Goal: Information Seeking & Learning: Find specific page/section

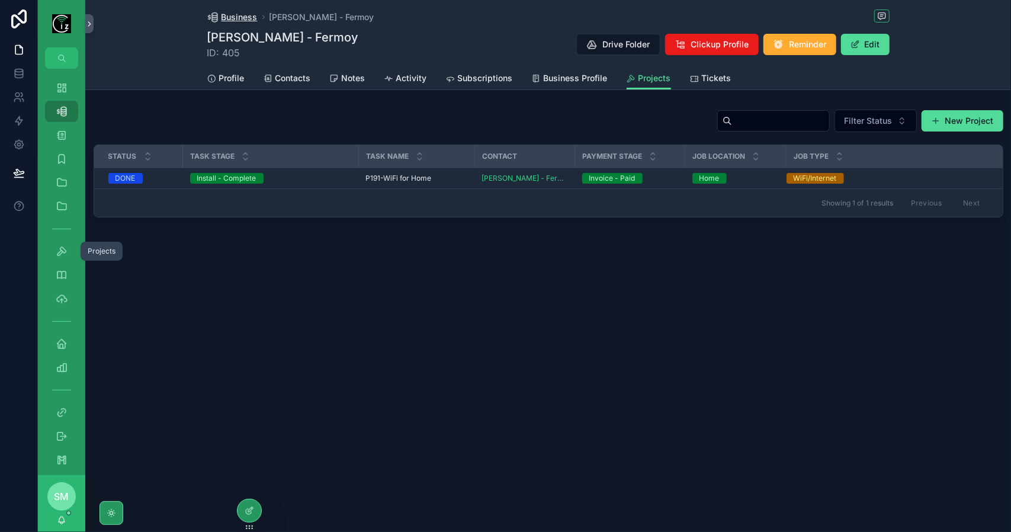
drag, startPoint x: 0, startPoint y: 0, endPoint x: 233, endPoint y: 22, distance: 233.8
click at [233, 22] on span "Business" at bounding box center [240, 17] width 36 height 12
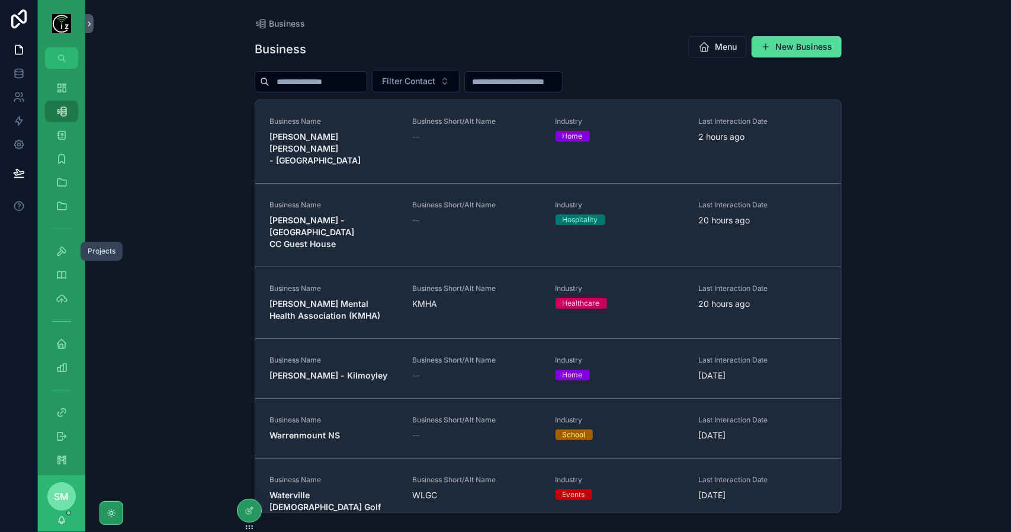
click at [342, 76] on input "scrollable content" at bounding box center [318, 81] width 97 height 17
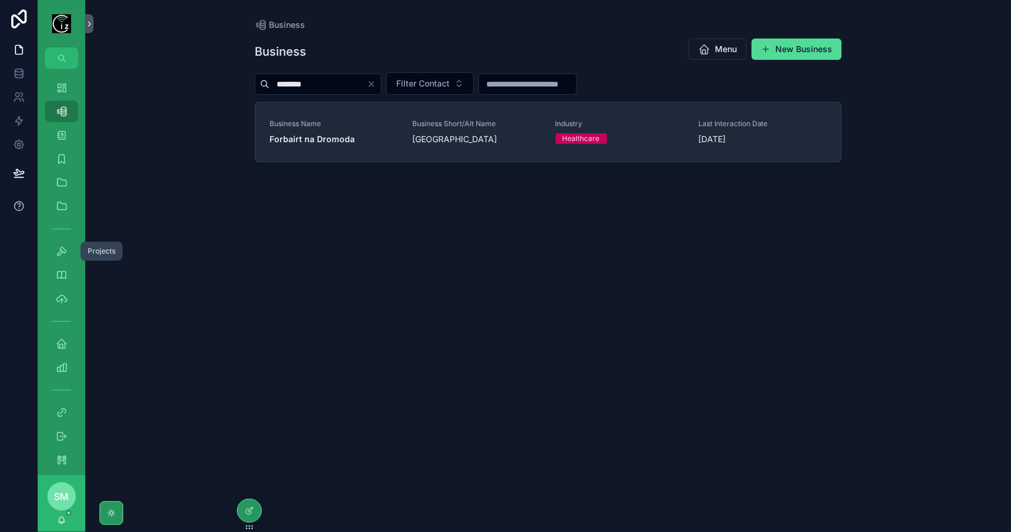
type input "********"
click at [320, 145] on link "Business Name Forbairt na Dromoda Business Short/Alt Name Dromid Centre Industr…" at bounding box center [548, 131] width 586 height 59
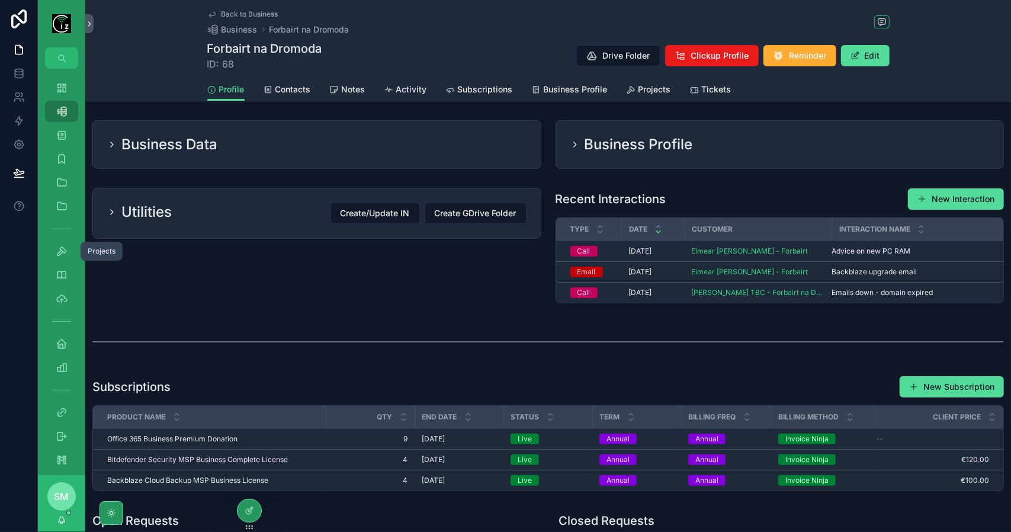
click at [297, 88] on span "Contacts" at bounding box center [293, 90] width 36 height 12
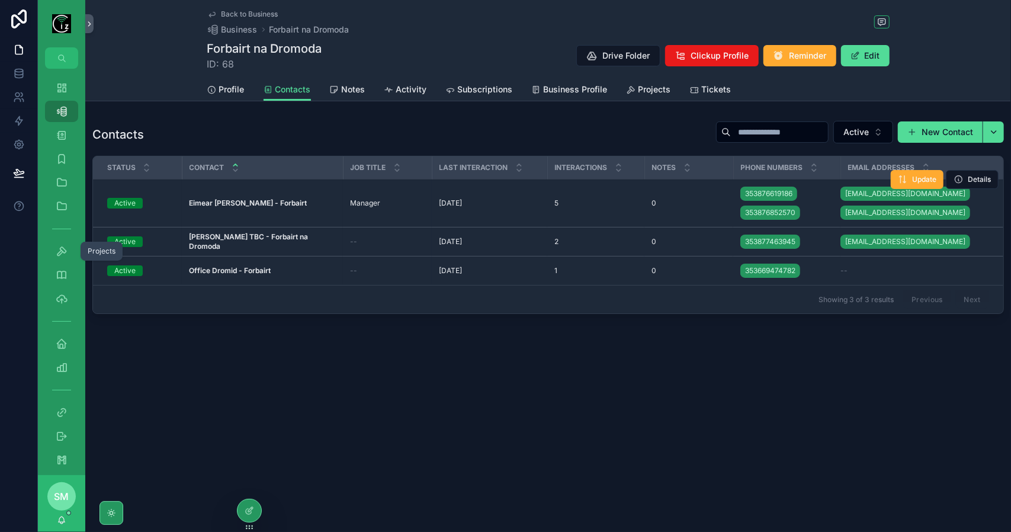
click at [271, 206] on strong "Eimear [PERSON_NAME] - Forbairt" at bounding box center [248, 202] width 118 height 9
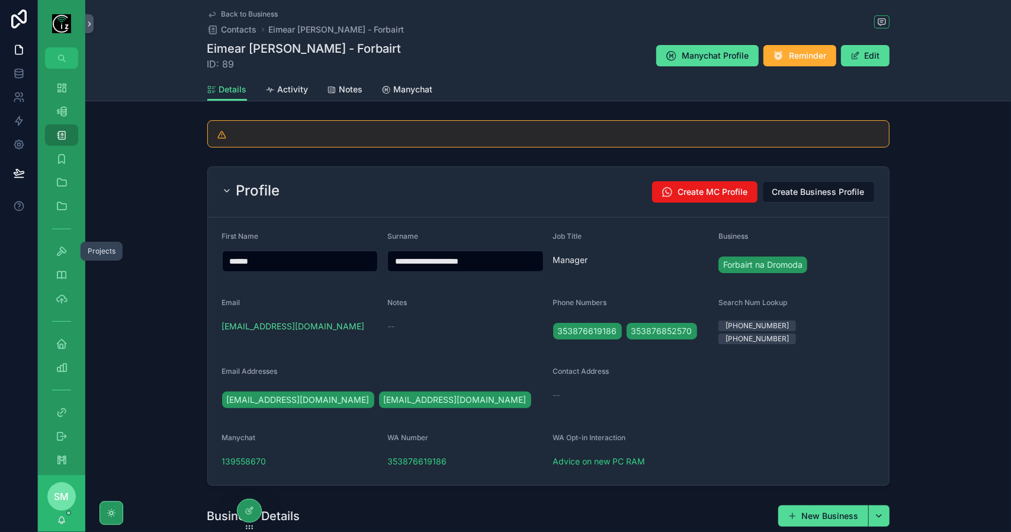
click at [399, 167] on div "Profile Create MC Profile Create Business Profile" at bounding box center [548, 192] width 681 height 50
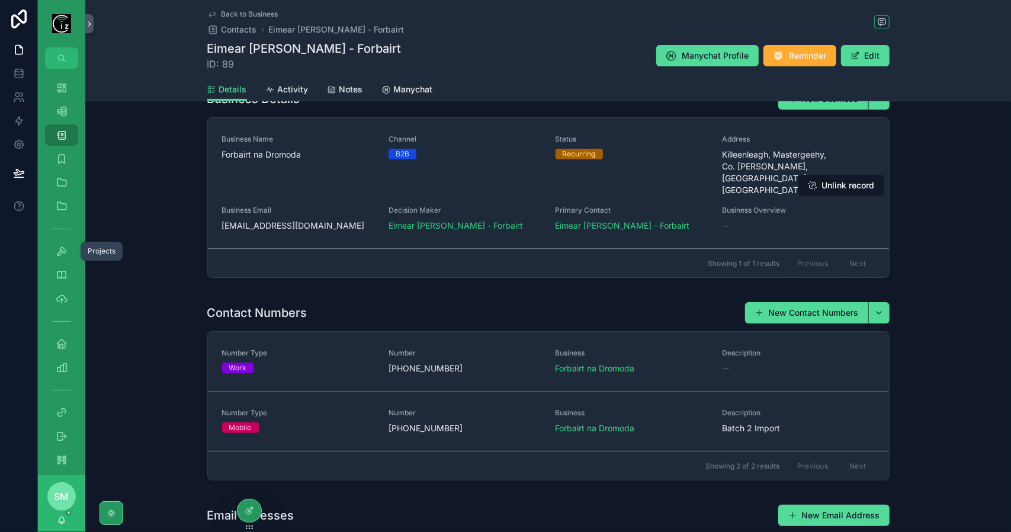
scroll to position [178, 0]
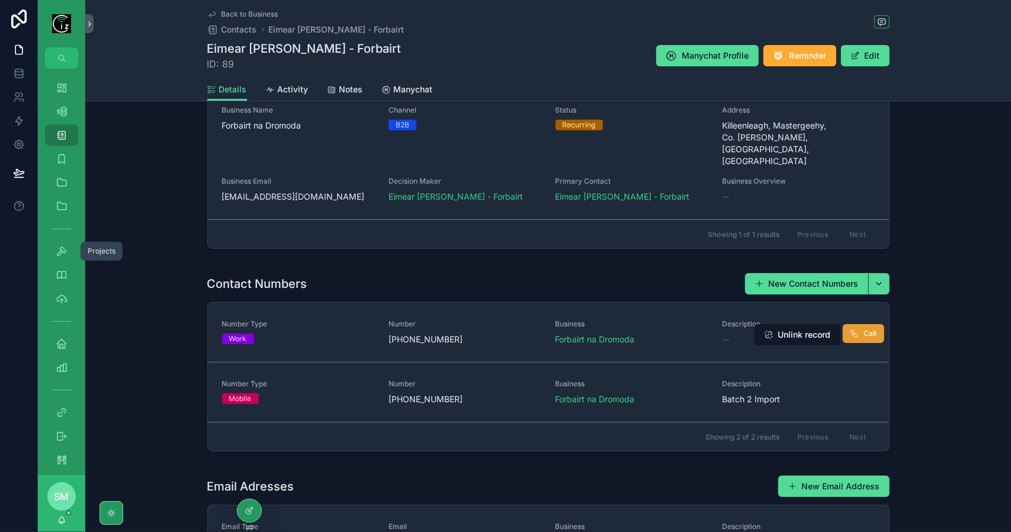
click at [872, 329] on span "Call" at bounding box center [870, 333] width 13 height 9
click at [62, 82] on icon "scrollable content" at bounding box center [62, 88] width 12 height 12
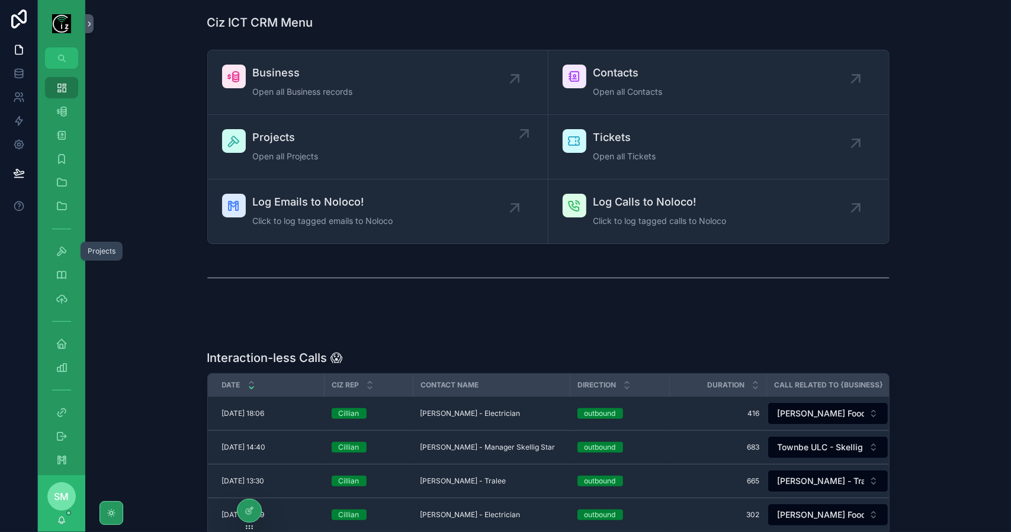
click at [414, 129] on div "Projects Open all Projects" at bounding box center [378, 147] width 312 height 36
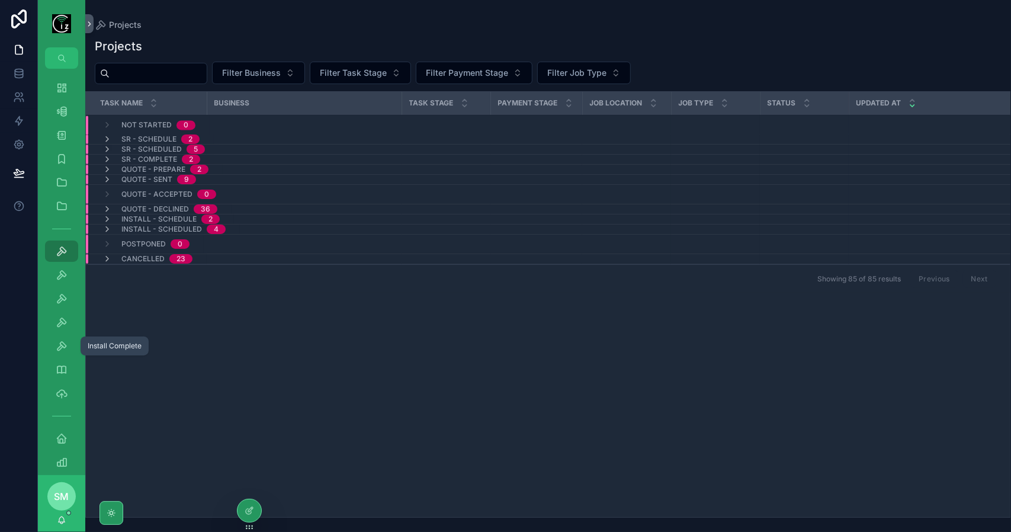
click at [60, 343] on icon "scrollable content" at bounding box center [62, 346] width 12 height 12
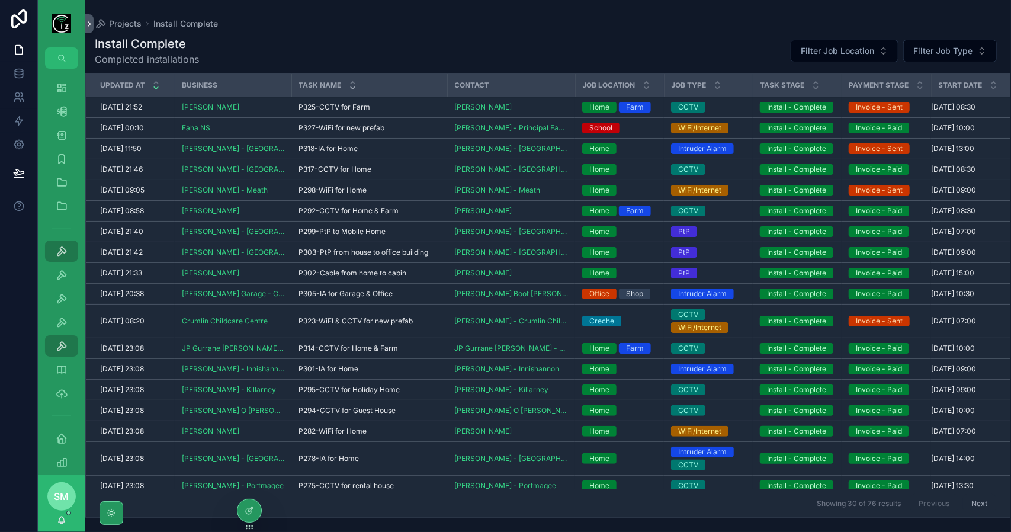
click at [351, 88] on icon "scrollable content" at bounding box center [353, 88] width 4 height 2
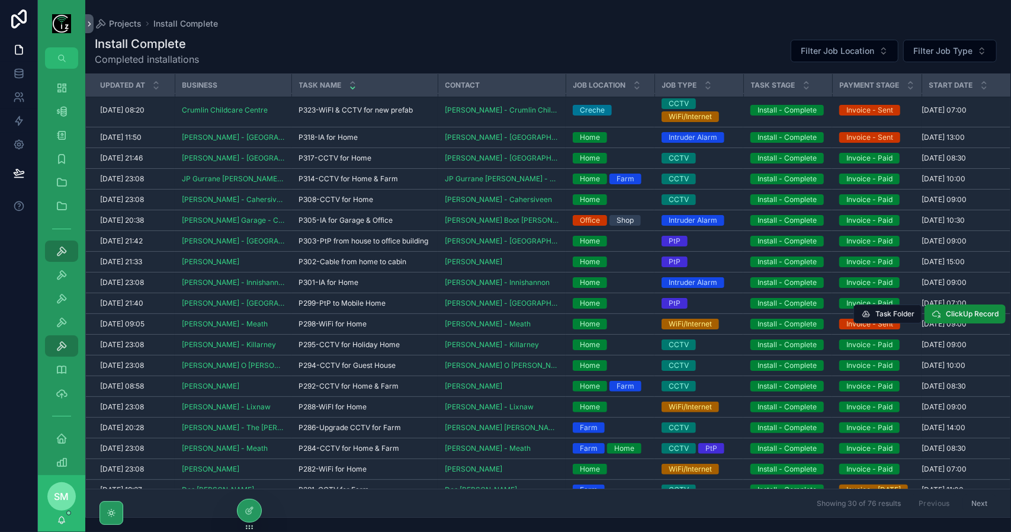
scroll to position [59, 0]
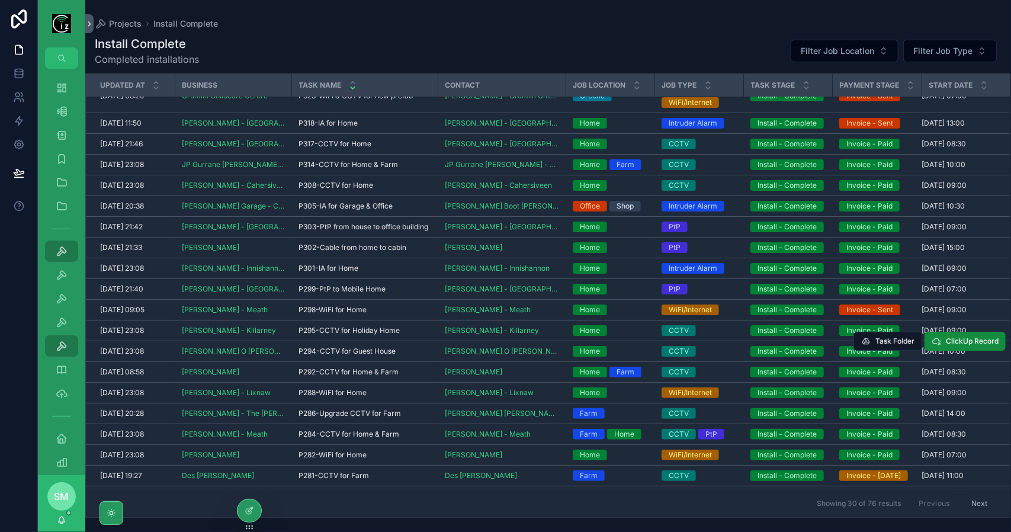
click at [355, 348] on span "P294-CCTV for Guest House" at bounding box center [347, 351] width 97 height 9
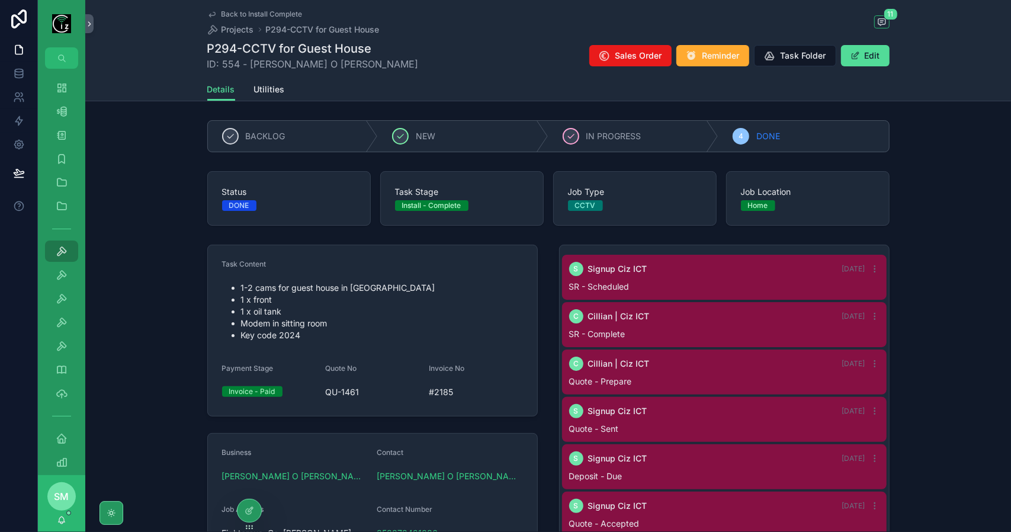
scroll to position [230, 0]
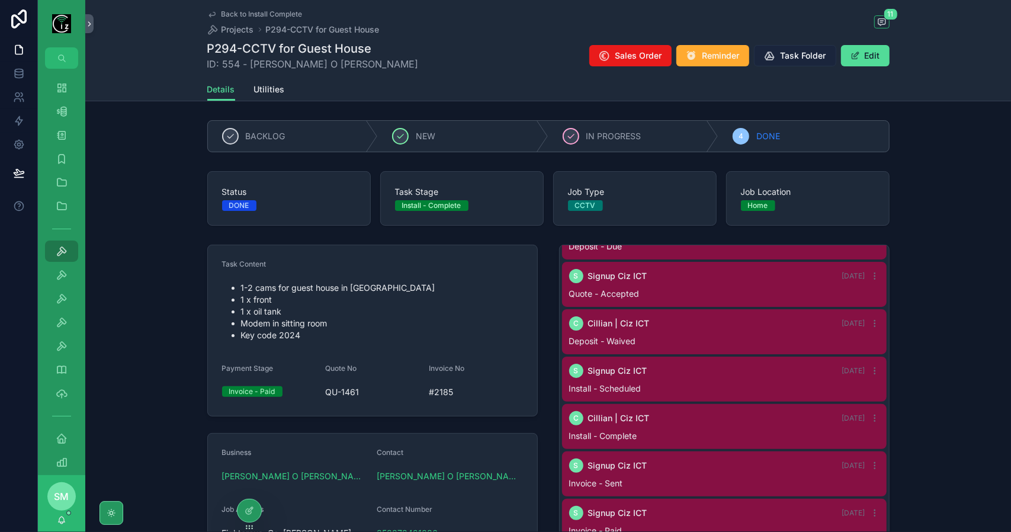
click at [798, 55] on span "Task Folder" at bounding box center [804, 56] width 46 height 12
click at [60, 107] on icon "scrollable content" at bounding box center [62, 111] width 12 height 12
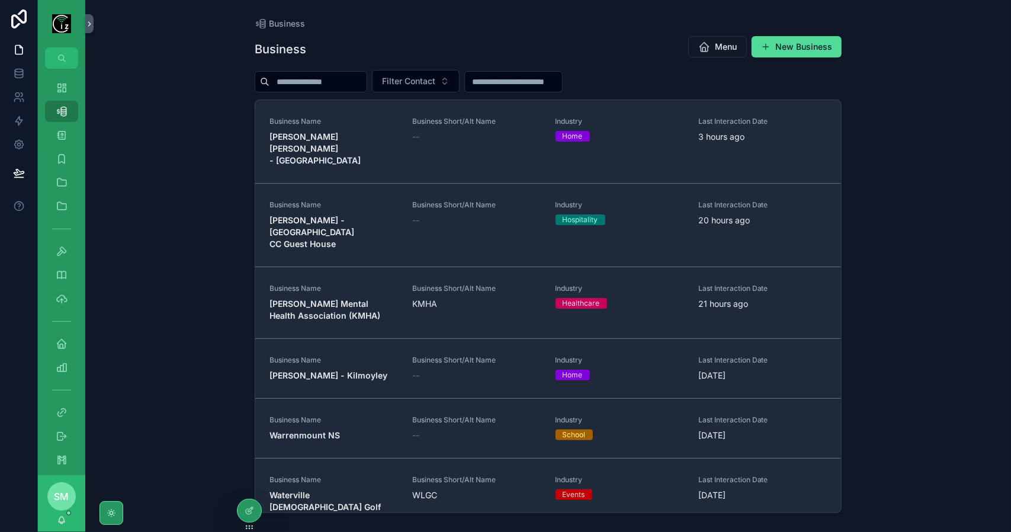
click at [310, 81] on input "scrollable content" at bounding box center [318, 81] width 97 height 17
type input "*"
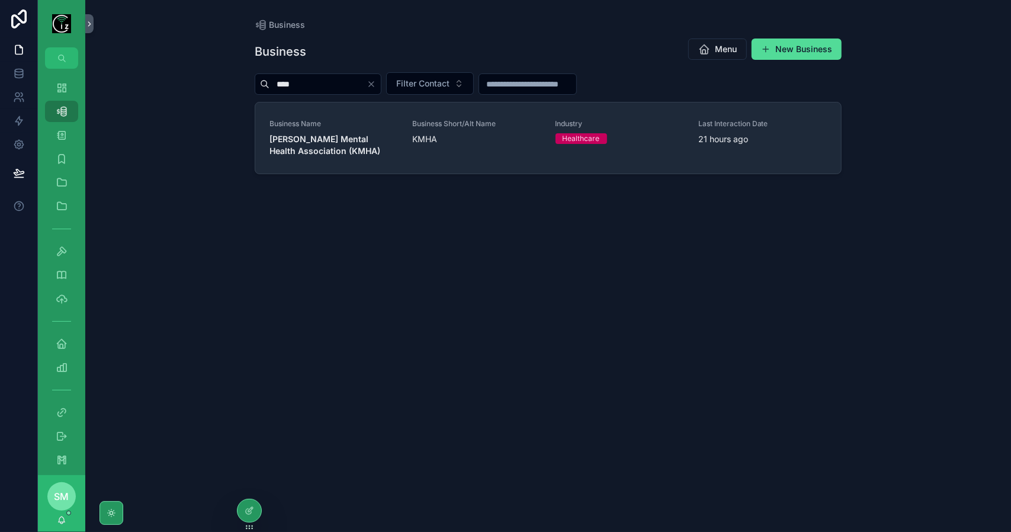
type input "****"
click at [333, 134] on strong "[PERSON_NAME] Mental Health Association (KMHA)" at bounding box center [325, 145] width 111 height 22
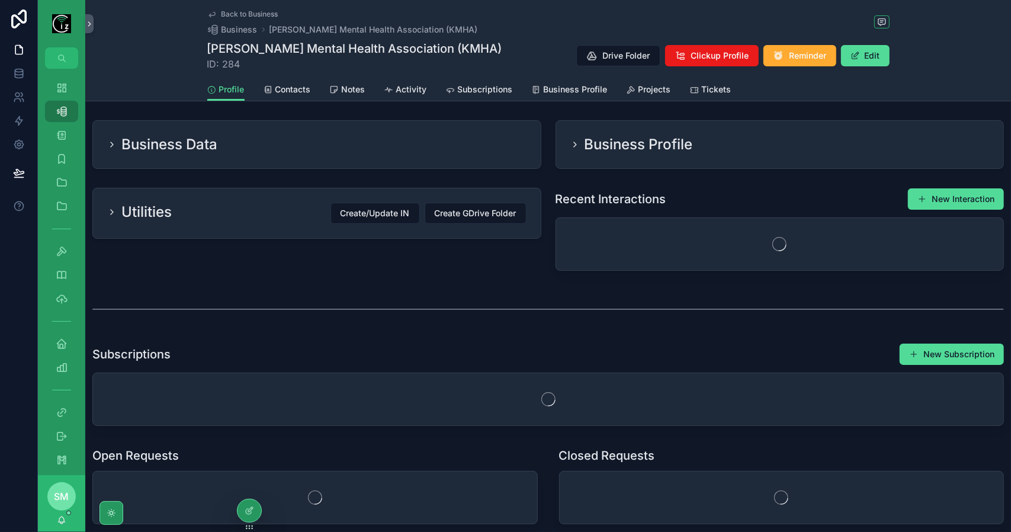
click at [713, 89] on span "Tickets" at bounding box center [717, 90] width 30 height 12
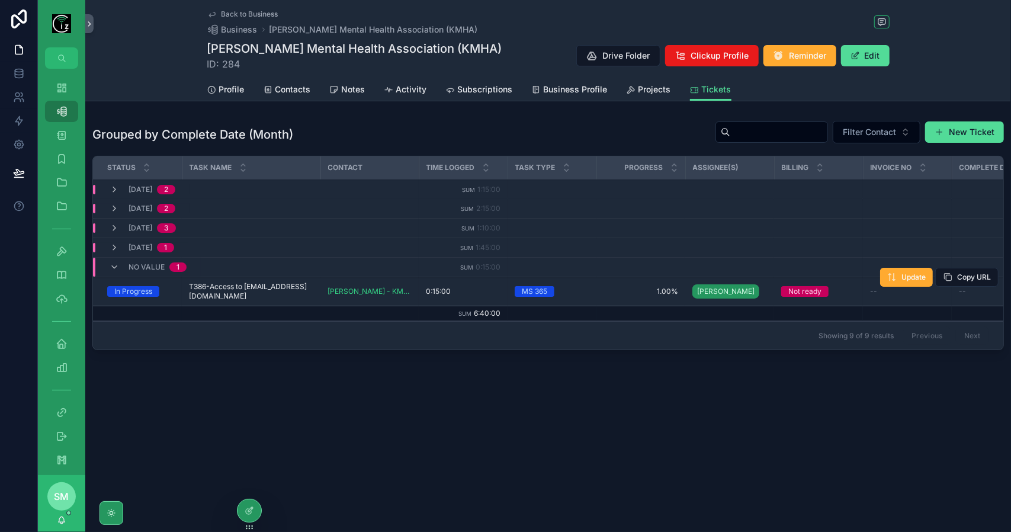
click at [246, 293] on span "T386-Access to [EMAIL_ADDRESS][DOMAIN_NAME]" at bounding box center [251, 291] width 124 height 19
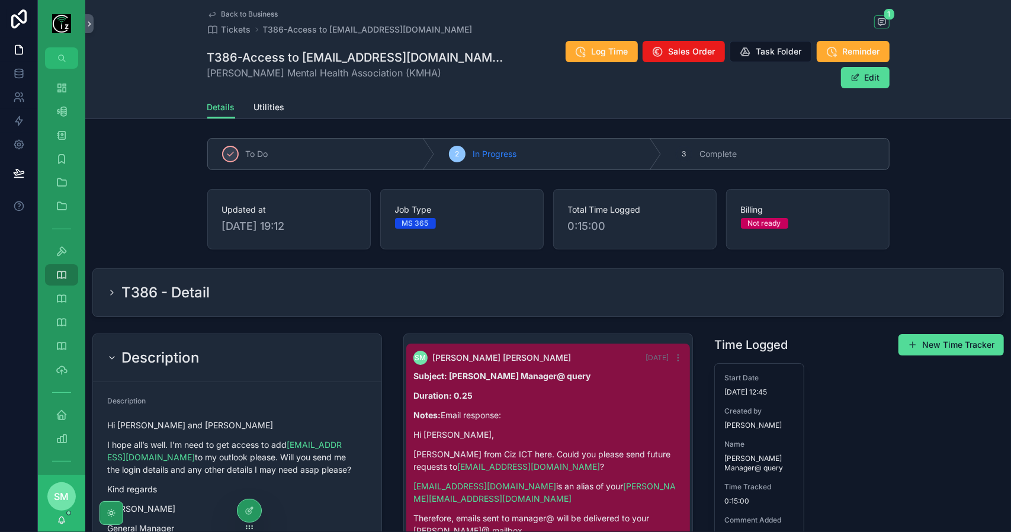
click at [240, 14] on span "Back to Business" at bounding box center [250, 13] width 57 height 9
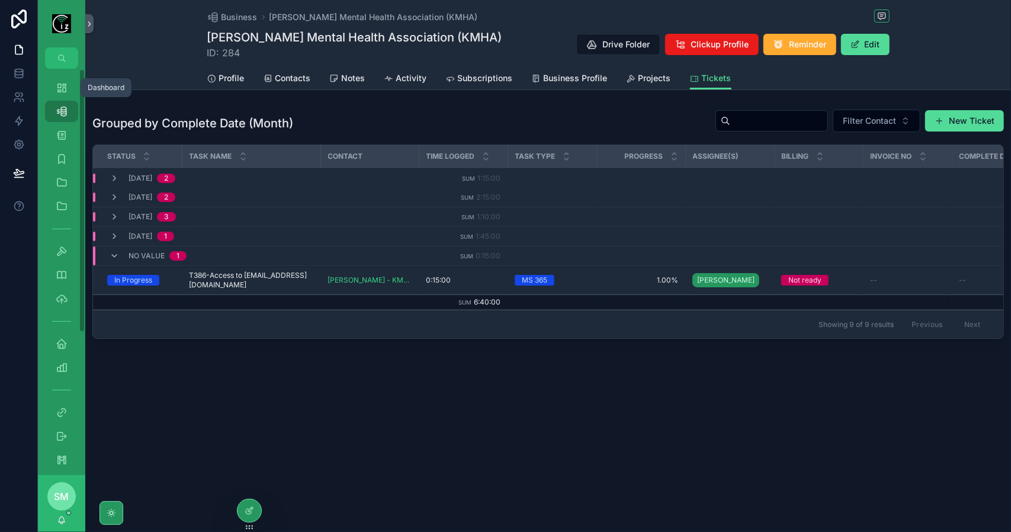
click at [60, 86] on icon "scrollable content" at bounding box center [62, 88] width 12 height 12
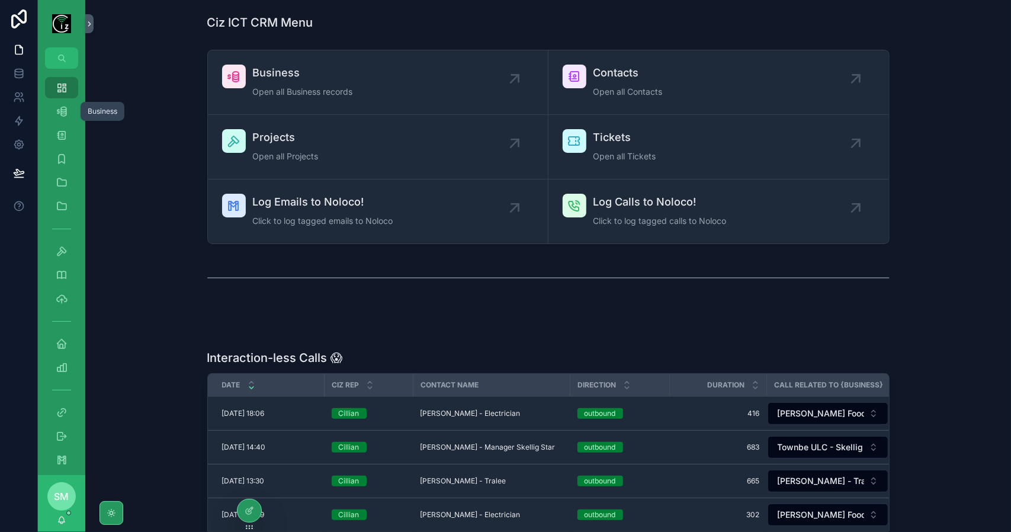
click at [65, 102] on div "Business 542" at bounding box center [61, 111] width 19 height 19
